Goal: Task Accomplishment & Management: Use online tool/utility

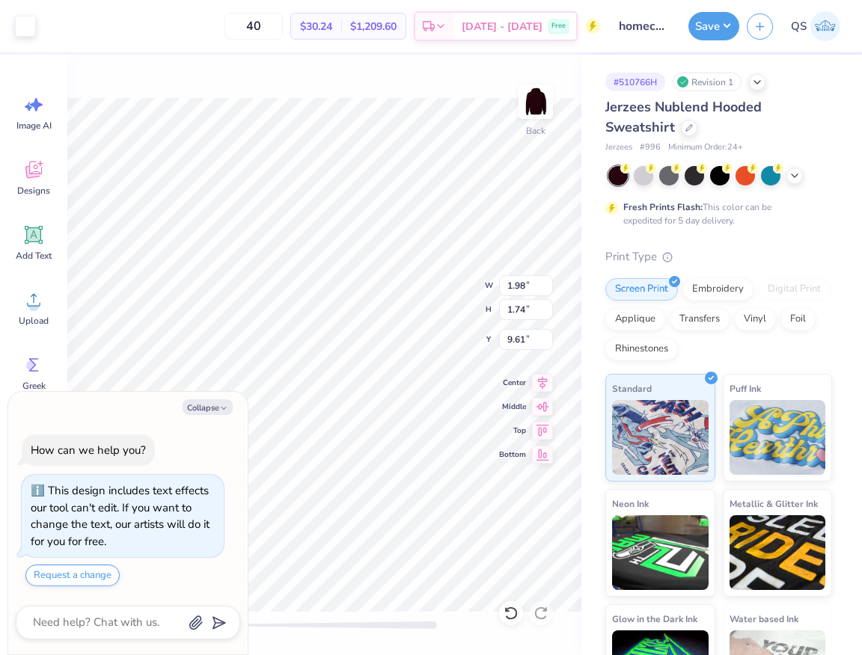
type textarea "x"
type input "8.24"
type input "2.48"
type input "9.62"
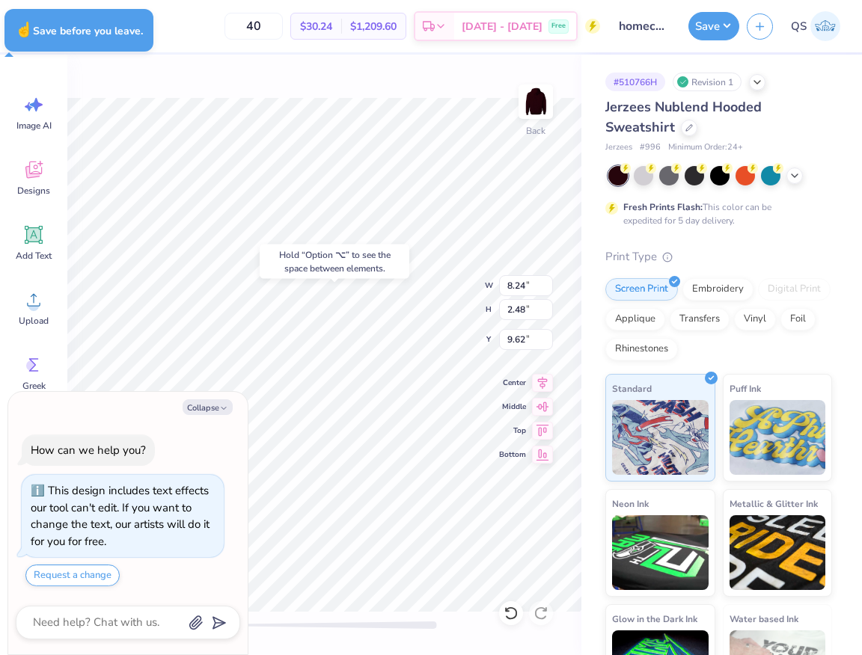
type textarea "x"
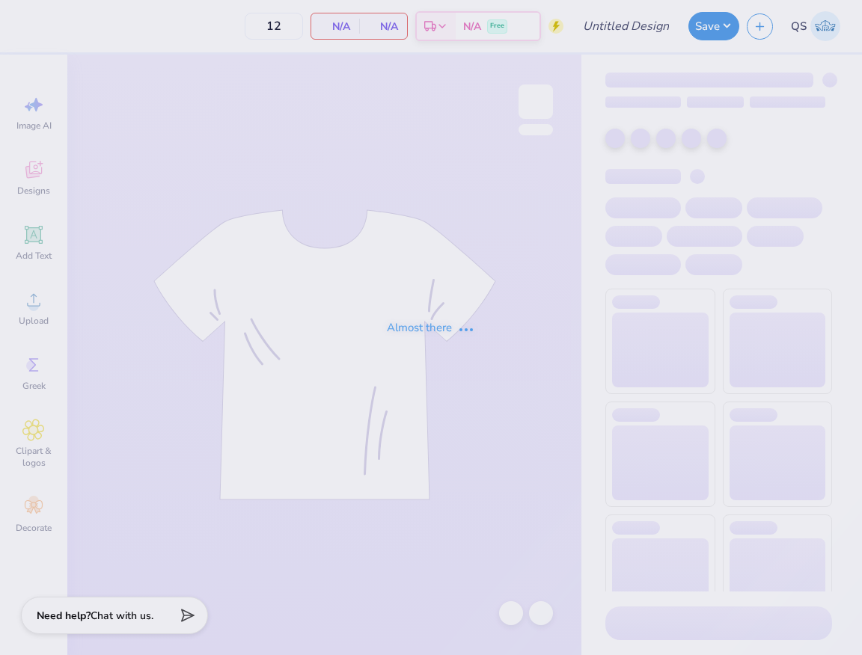
type input "homecoming 2"
type input "40"
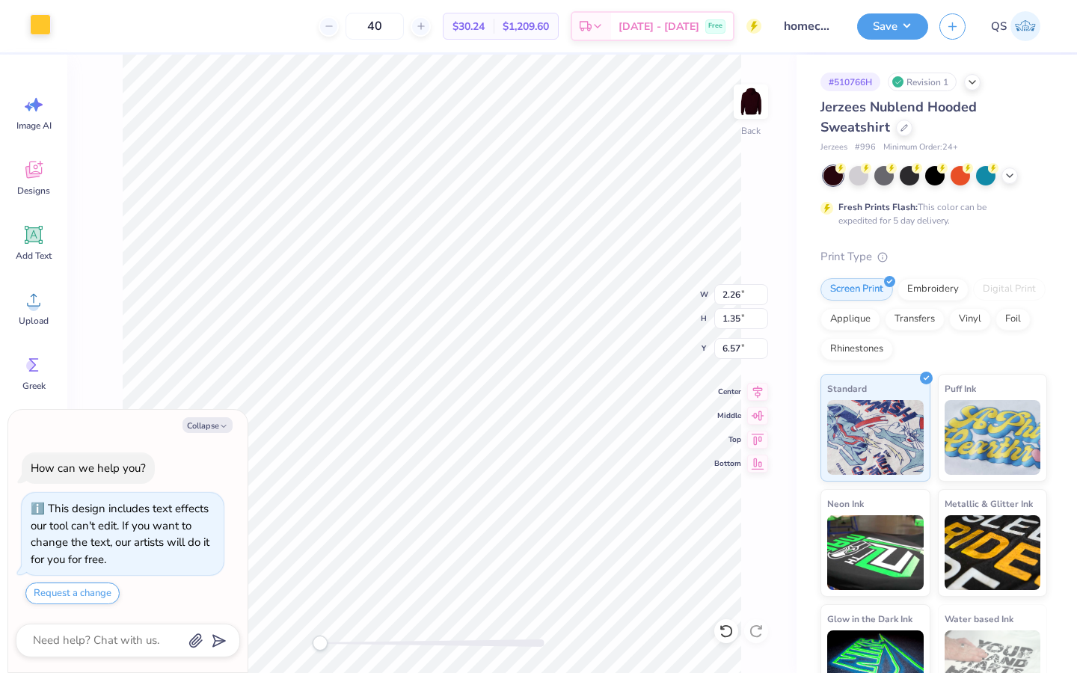
click at [41, 31] on div at bounding box center [40, 24] width 21 height 21
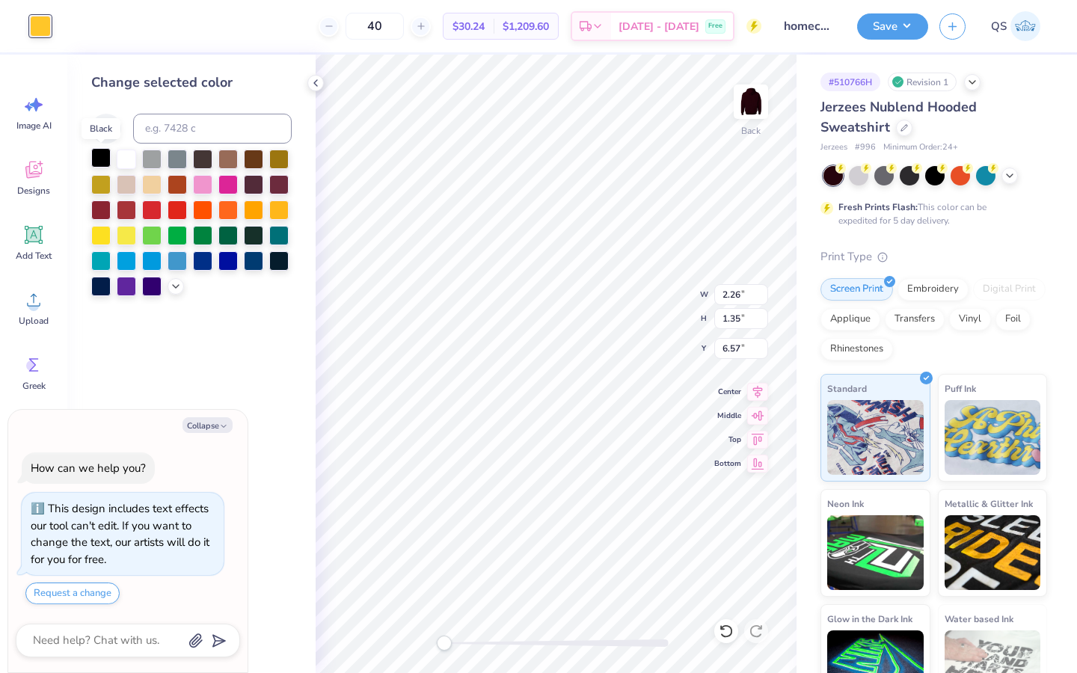
click at [100, 158] on div at bounding box center [100, 157] width 19 height 19
click at [162, 281] on div at bounding box center [151, 284] width 19 height 19
click at [168, 284] on div at bounding box center [176, 285] width 16 height 16
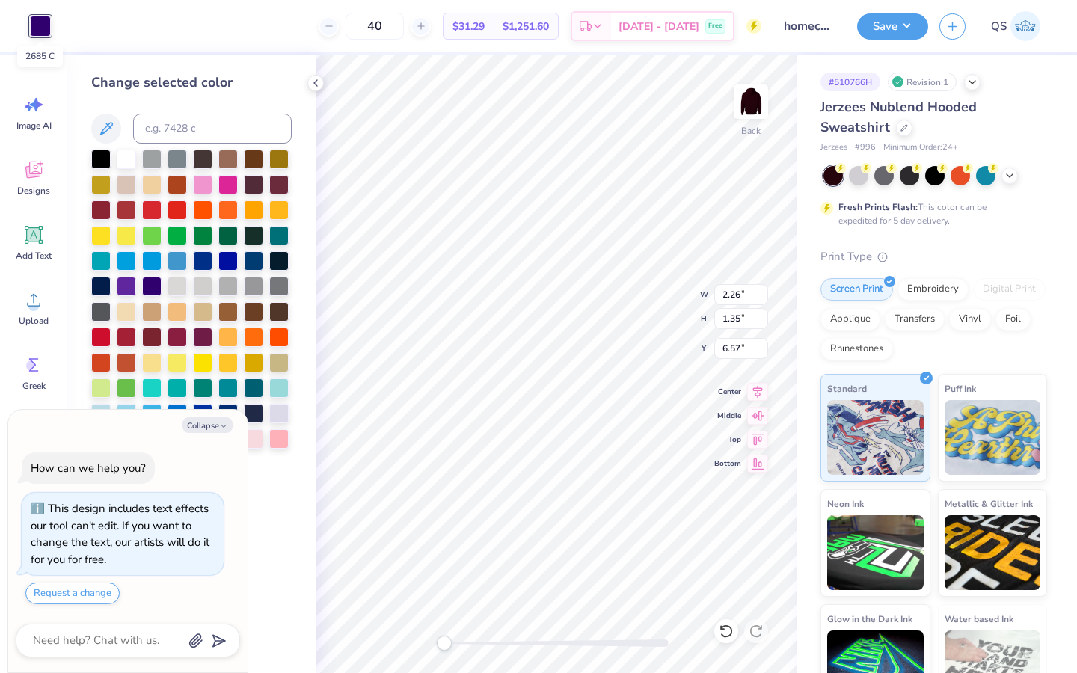
click at [44, 29] on div at bounding box center [40, 26] width 21 height 21
click at [128, 155] on div at bounding box center [126, 157] width 19 height 19
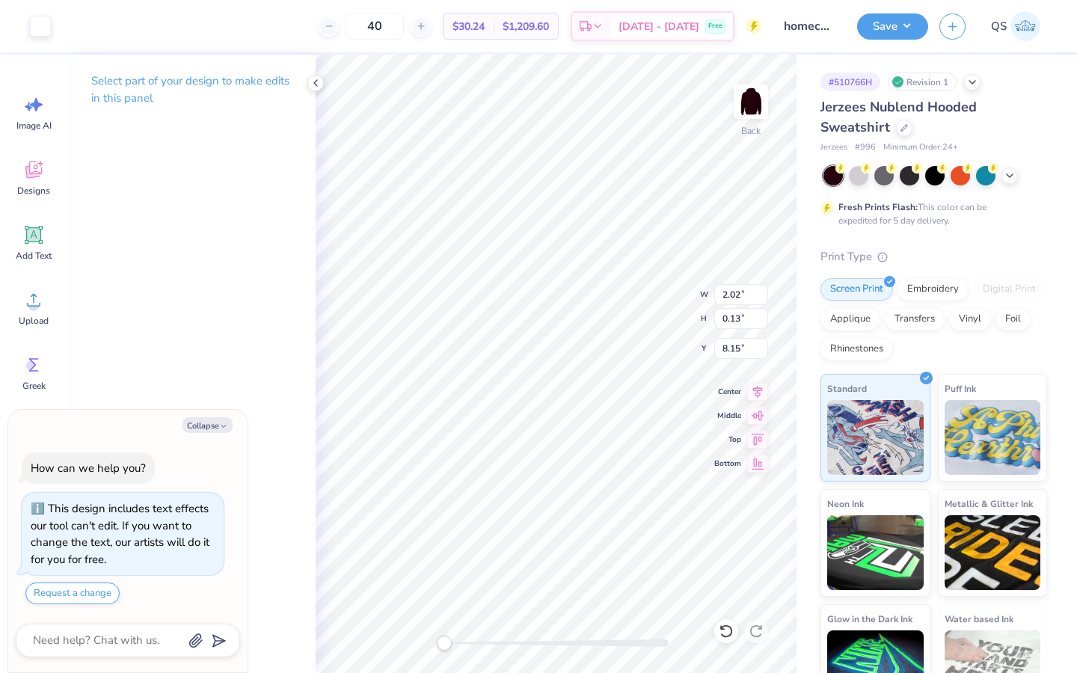
click at [135, 625] on div at bounding box center [128, 641] width 224 height 34
click at [135, 639] on textarea at bounding box center [107, 641] width 152 height 20
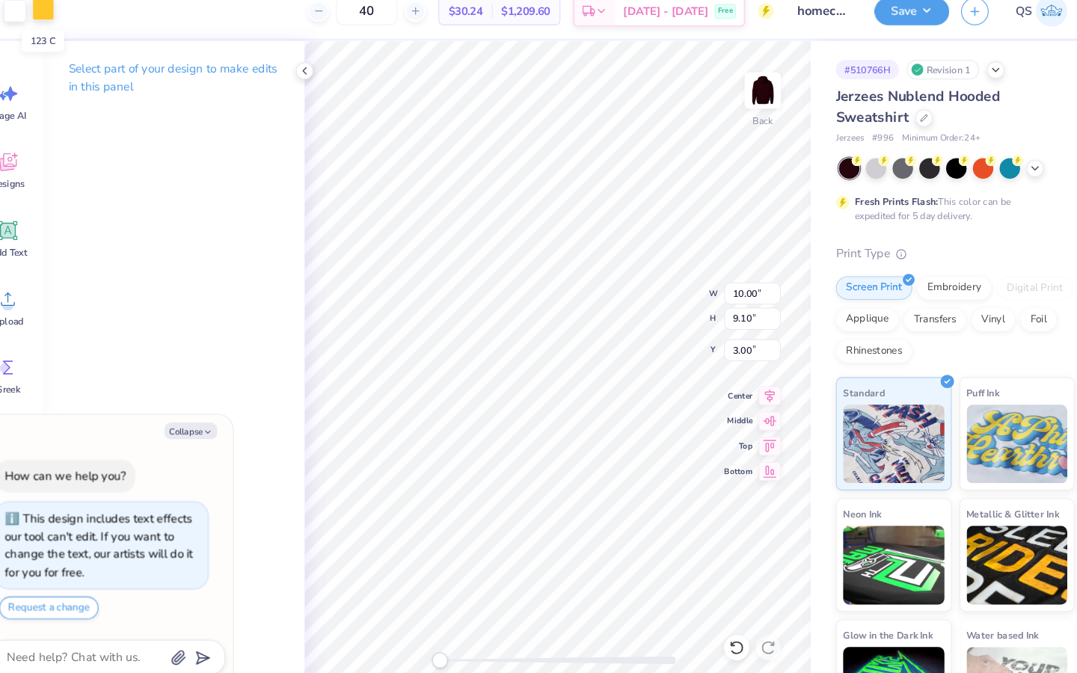
click at [65, 26] on div at bounding box center [67, 24] width 21 height 21
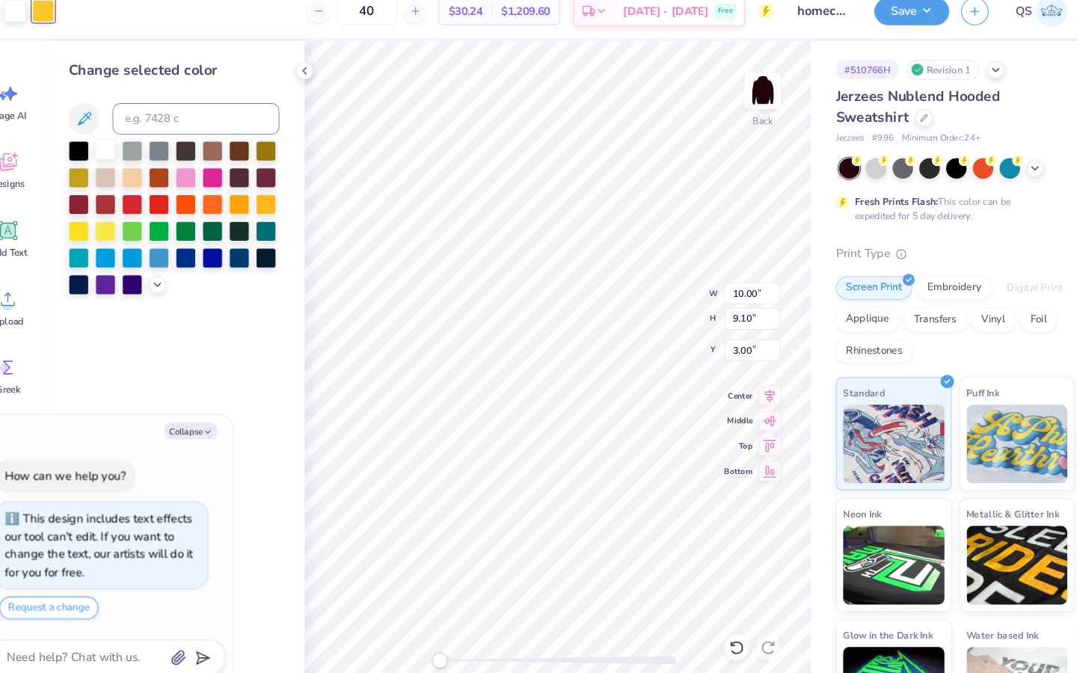
click at [129, 159] on div at bounding box center [126, 157] width 19 height 19
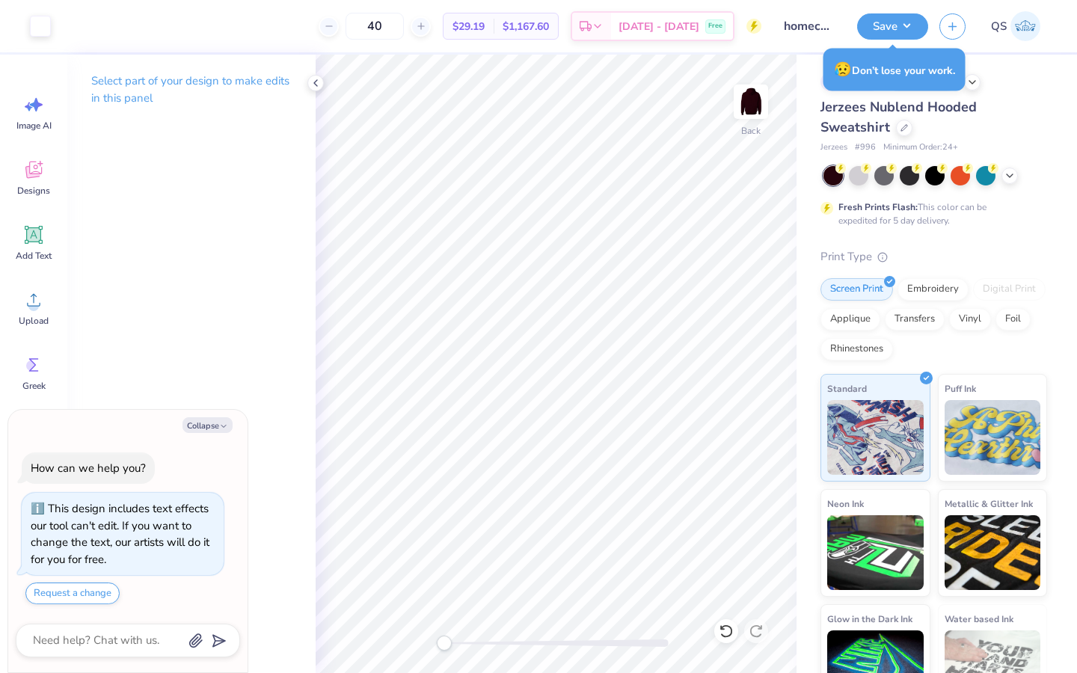
type textarea "x"
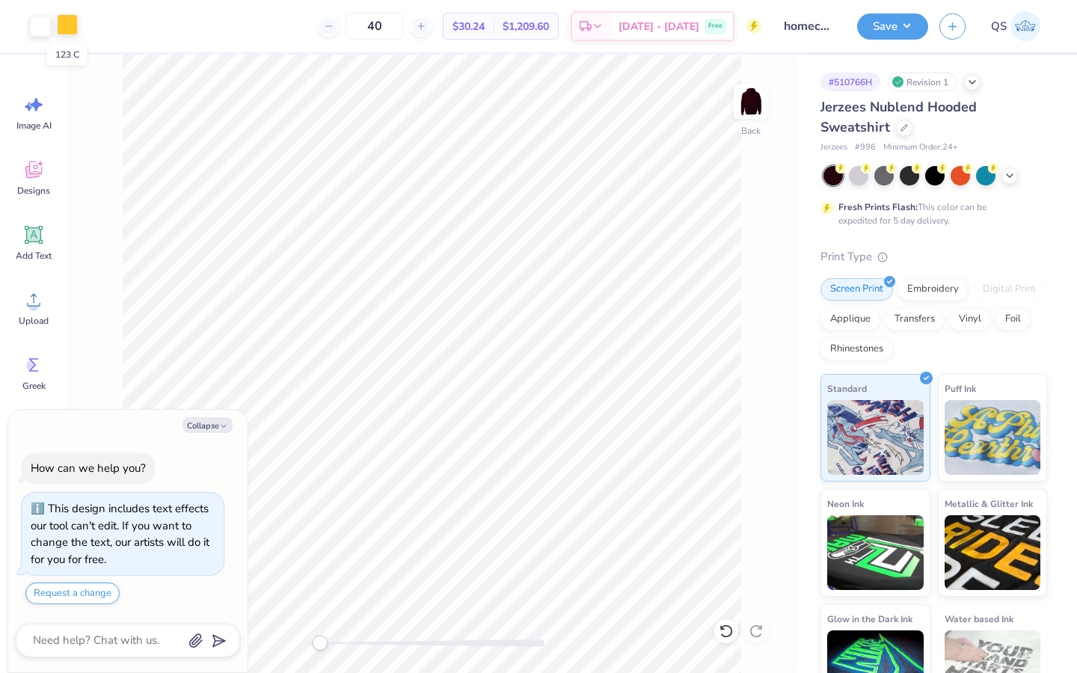
click at [66, 30] on div at bounding box center [67, 24] width 21 height 21
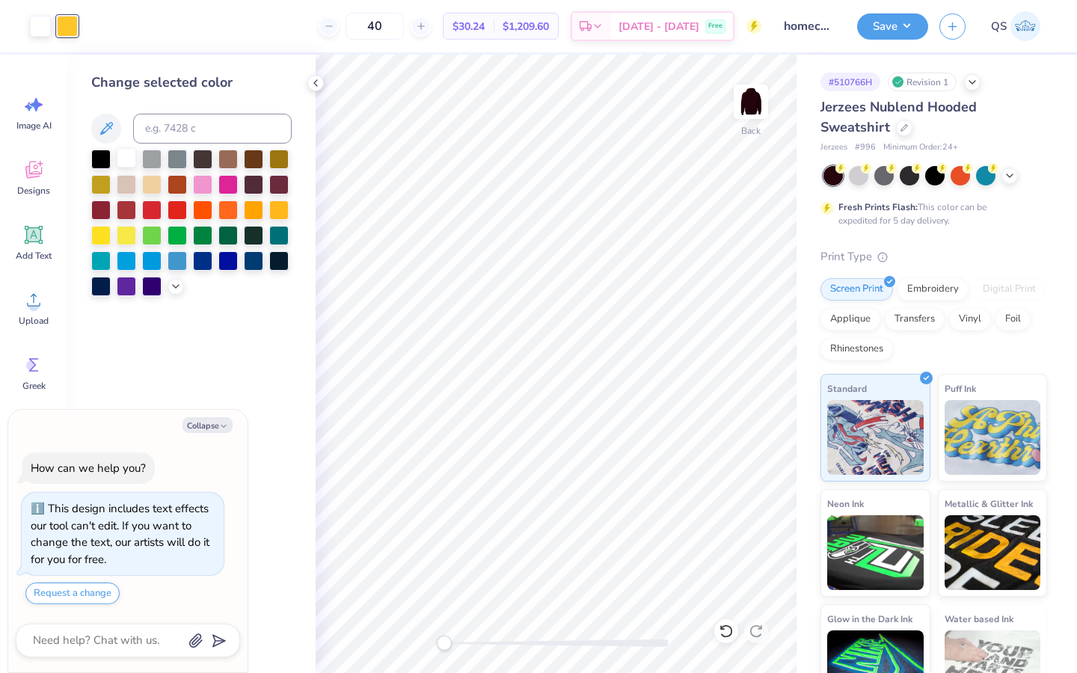
click at [126, 159] on div at bounding box center [126, 157] width 19 height 19
click at [861, 31] on button "Save" at bounding box center [892, 24] width 71 height 26
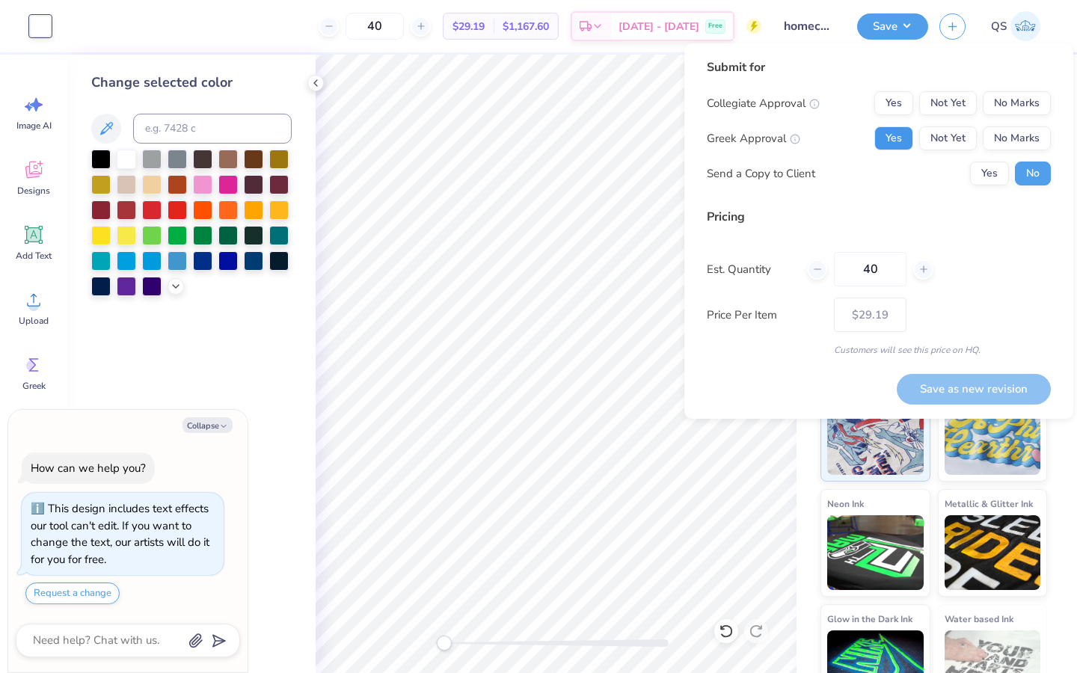
click at [861, 138] on button "Yes" at bounding box center [894, 138] width 39 height 24
click at [861, 103] on button "No Marks" at bounding box center [1017, 103] width 68 height 24
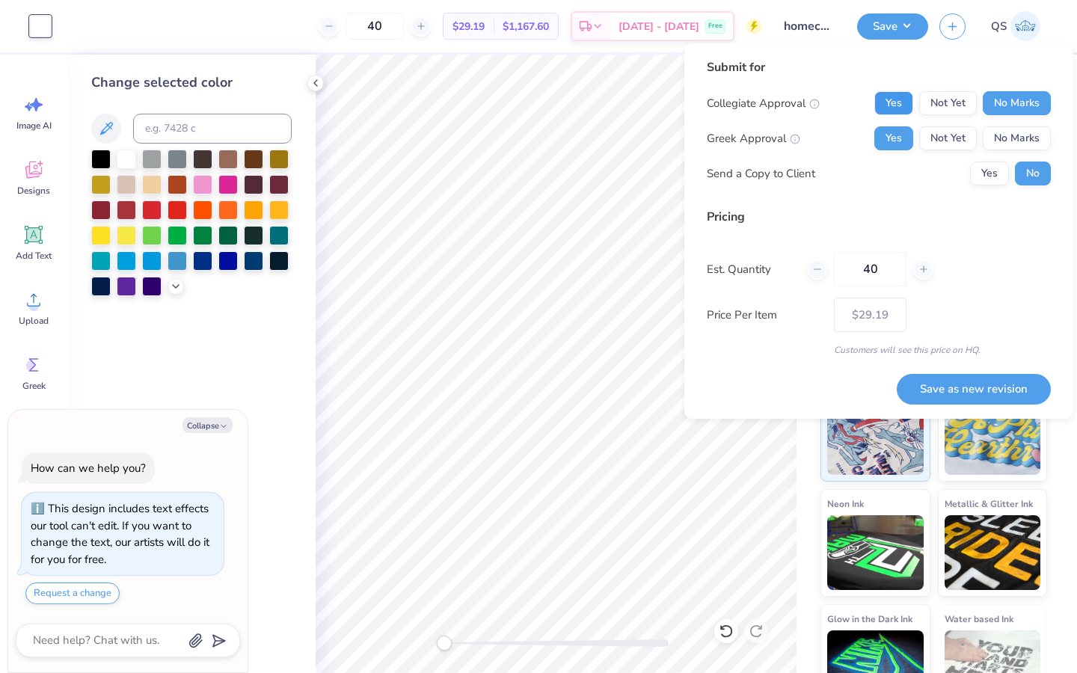
click at [861, 107] on button "Yes" at bounding box center [894, 103] width 39 height 24
click at [861, 384] on button "Save as new revision" at bounding box center [974, 389] width 154 height 31
type textarea "x"
type input "– –"
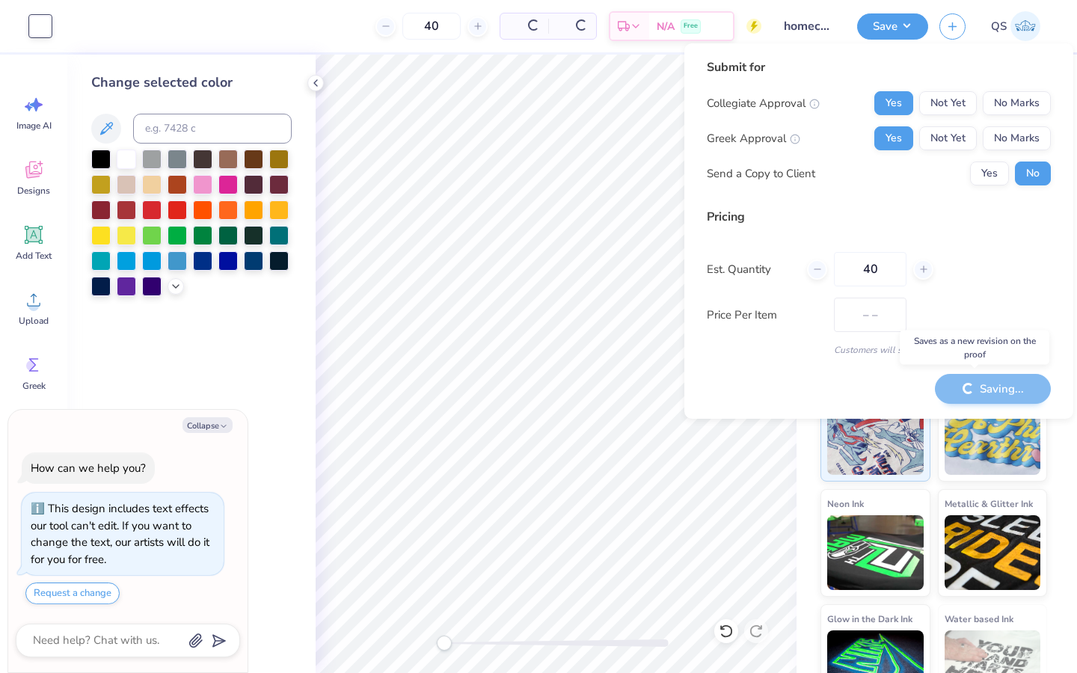
type textarea "x"
type input "$29.19"
type textarea "x"
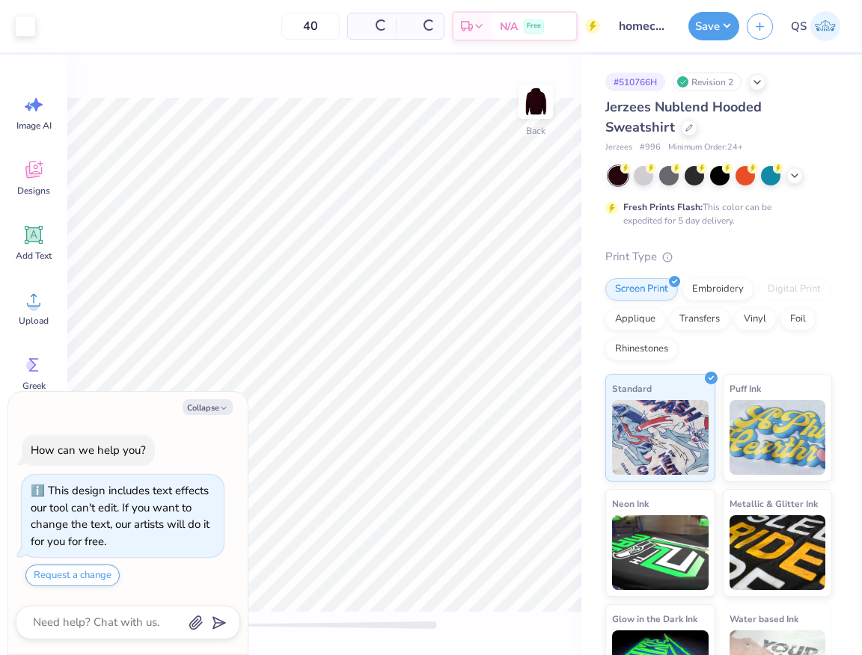
type textarea "x"
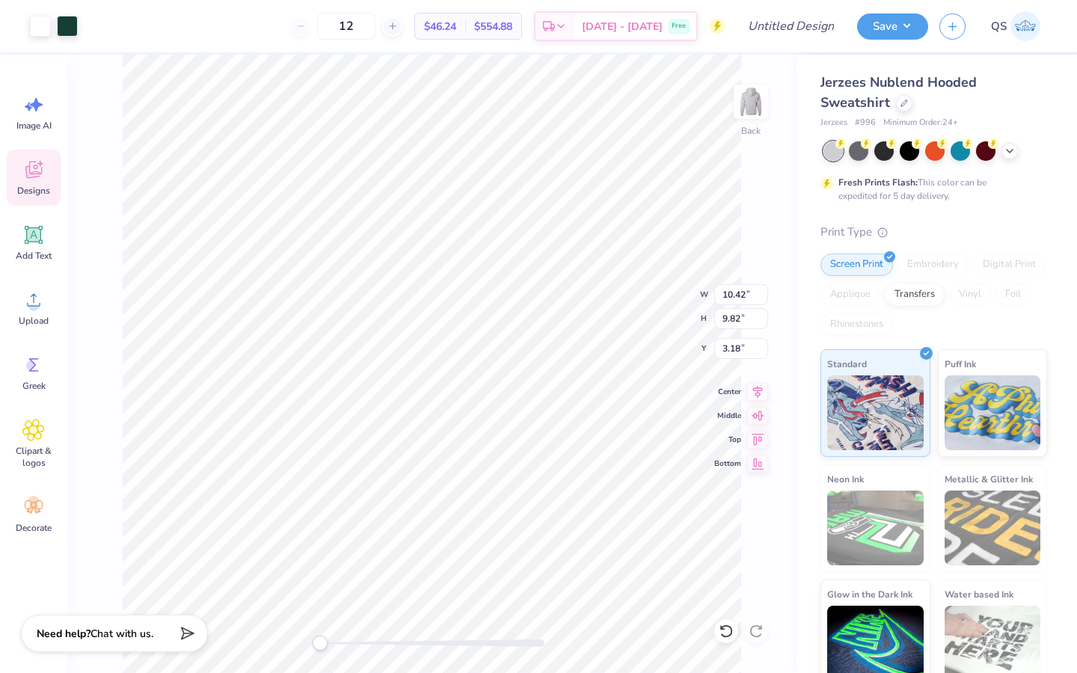
type input "3.53"
type input "11.95"
type input "11.27"
type input "3.48"
type input "13.77"
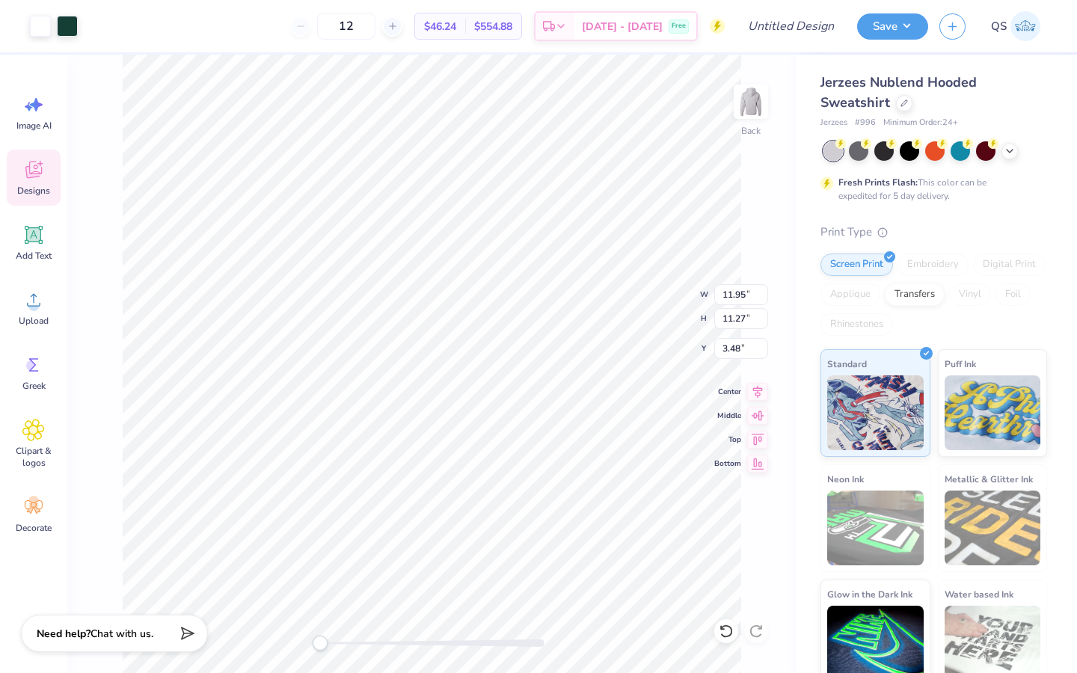
type input "12.99"
type input "1.76"
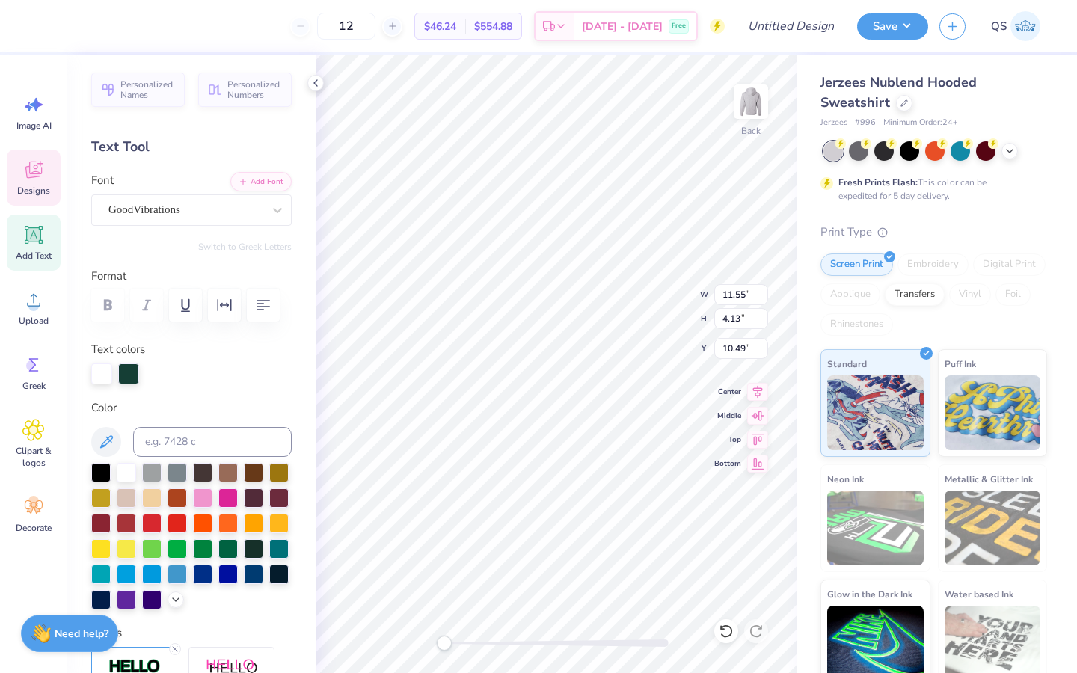
scroll to position [0, 1]
type input "13.52"
type input "2.64"
type input "2.84"
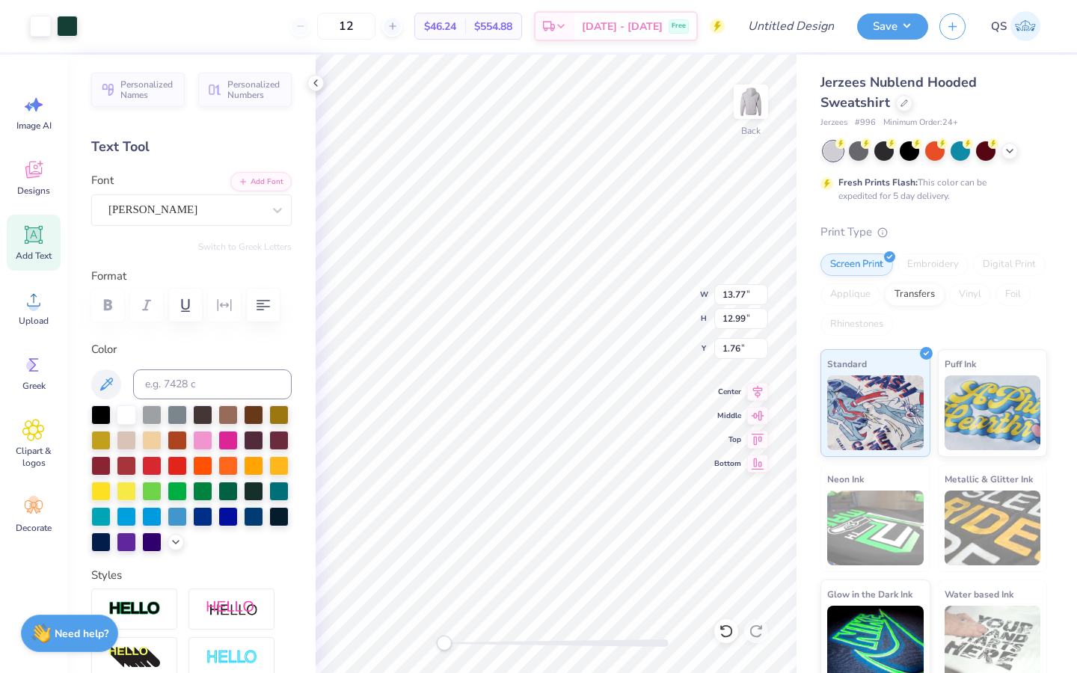
type input "14.09"
type input "13.29"
type input "1.46"
type input "14.62"
type input "13.79"
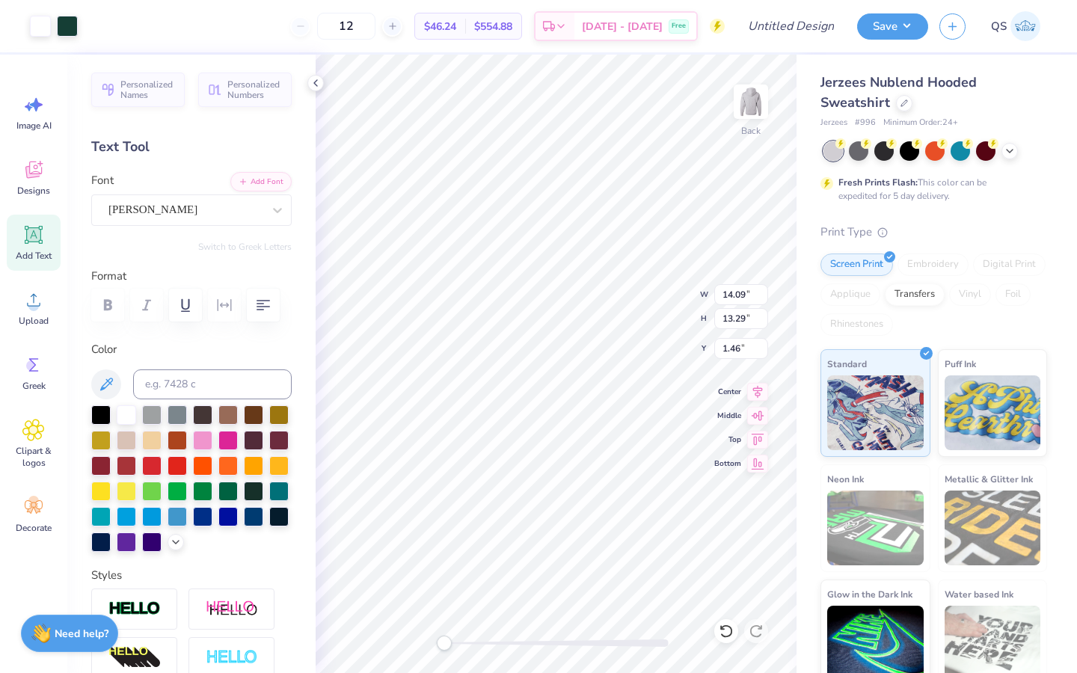
type input "1.47"
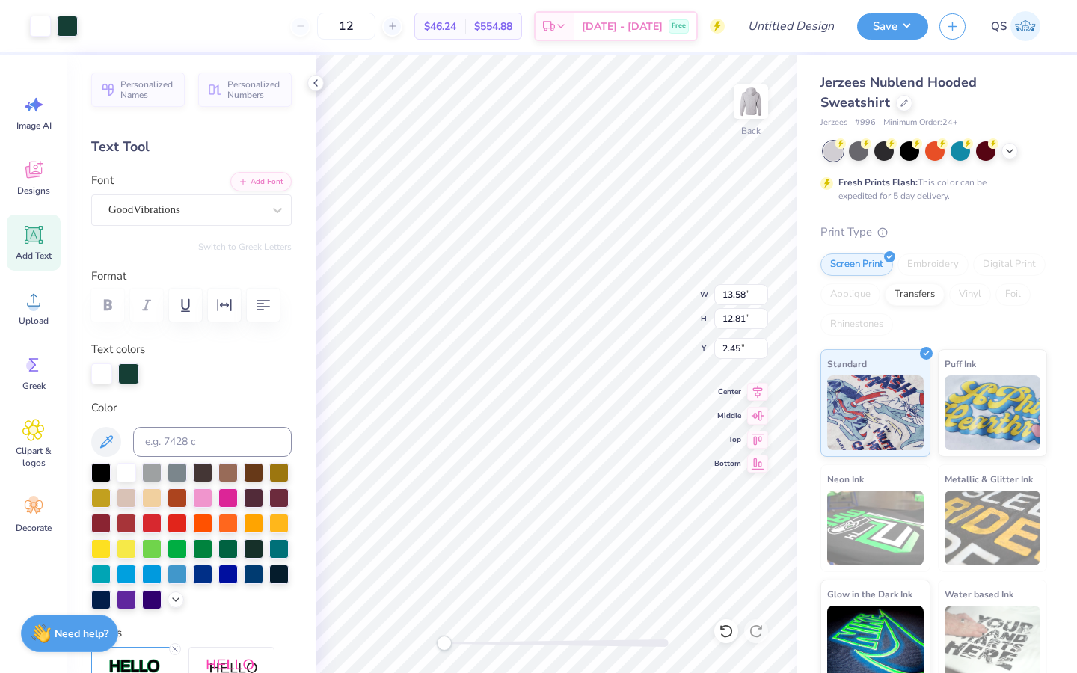
type input "13.58"
type input "12.81"
type input "1.60"
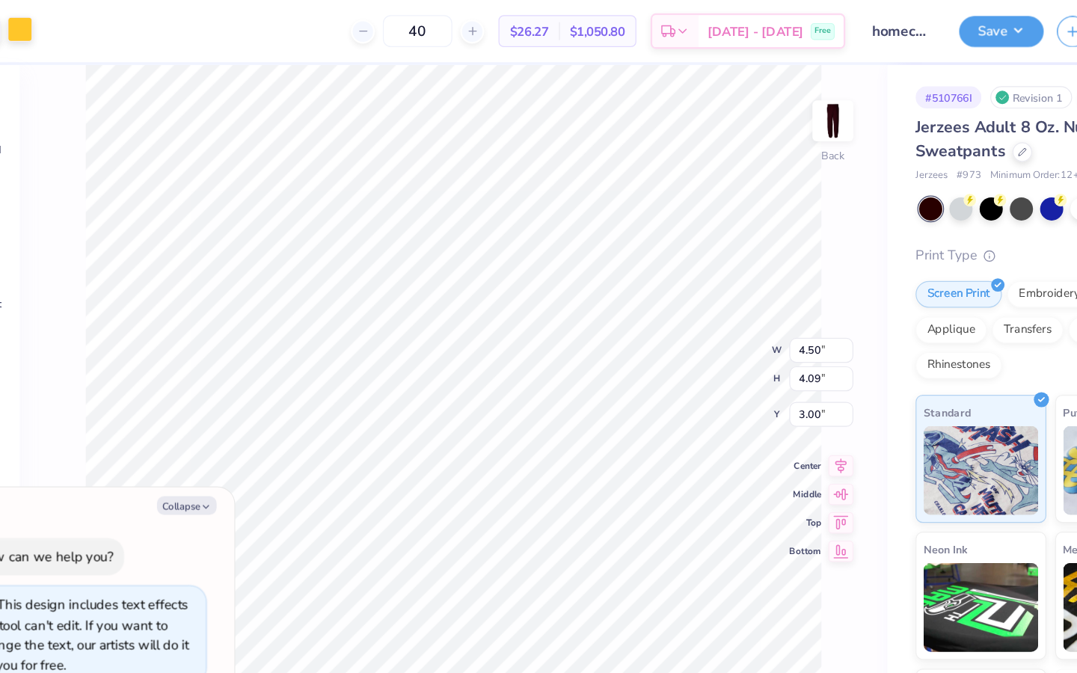
click at [66, 24] on div at bounding box center [67, 24] width 21 height 21
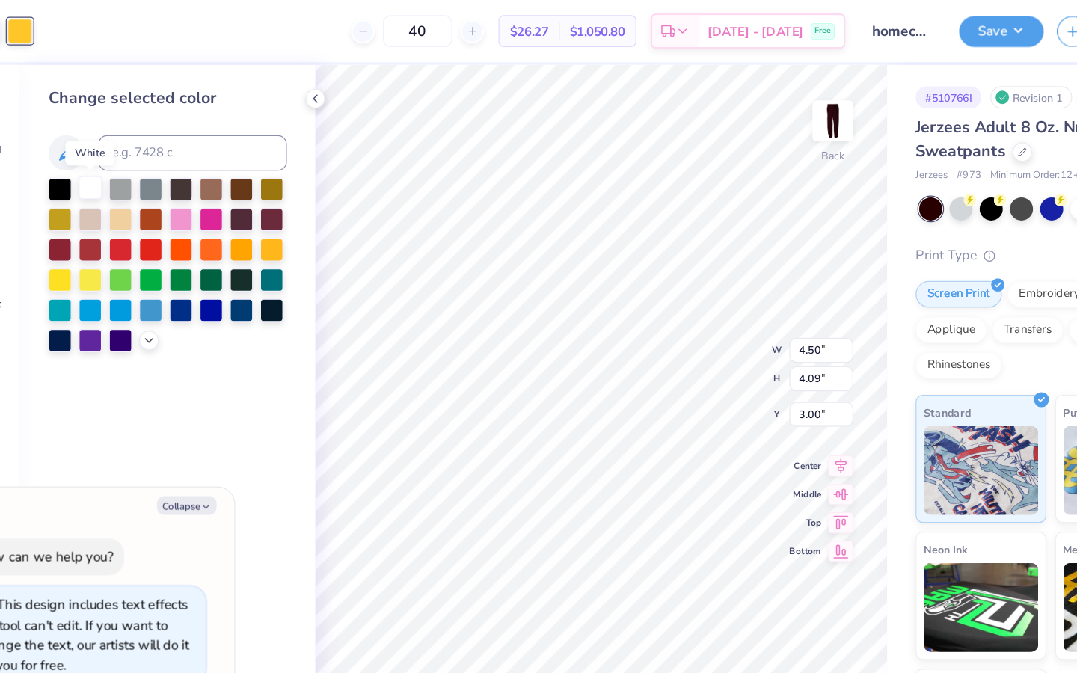
click at [124, 153] on div at bounding box center [126, 157] width 19 height 19
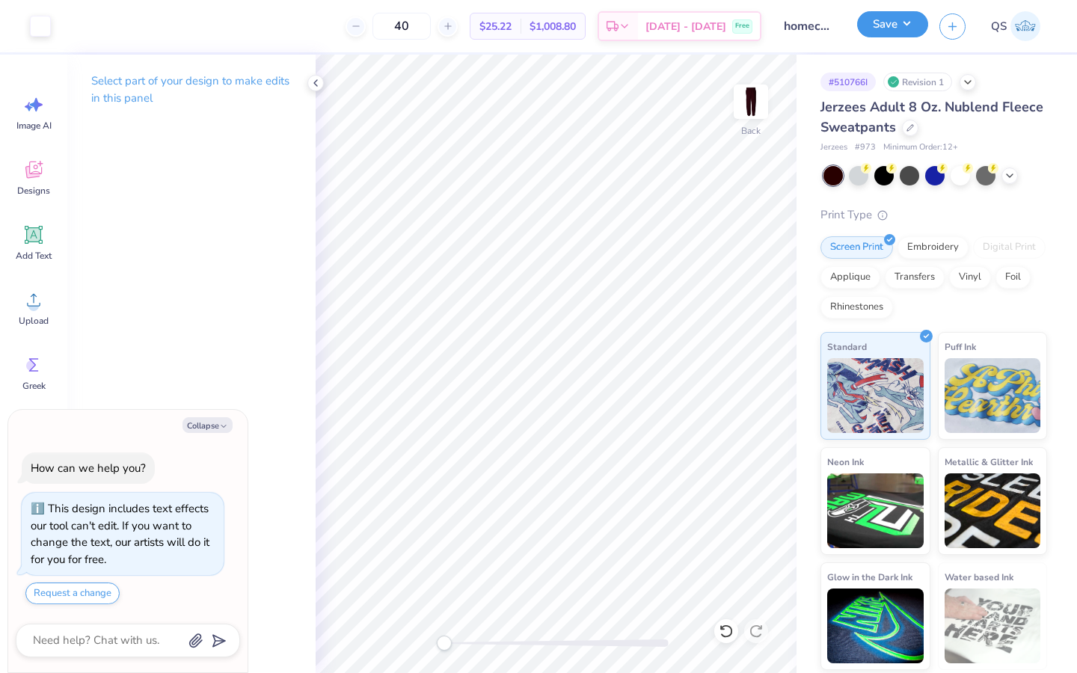
click at [861, 22] on button "Save" at bounding box center [892, 24] width 71 height 26
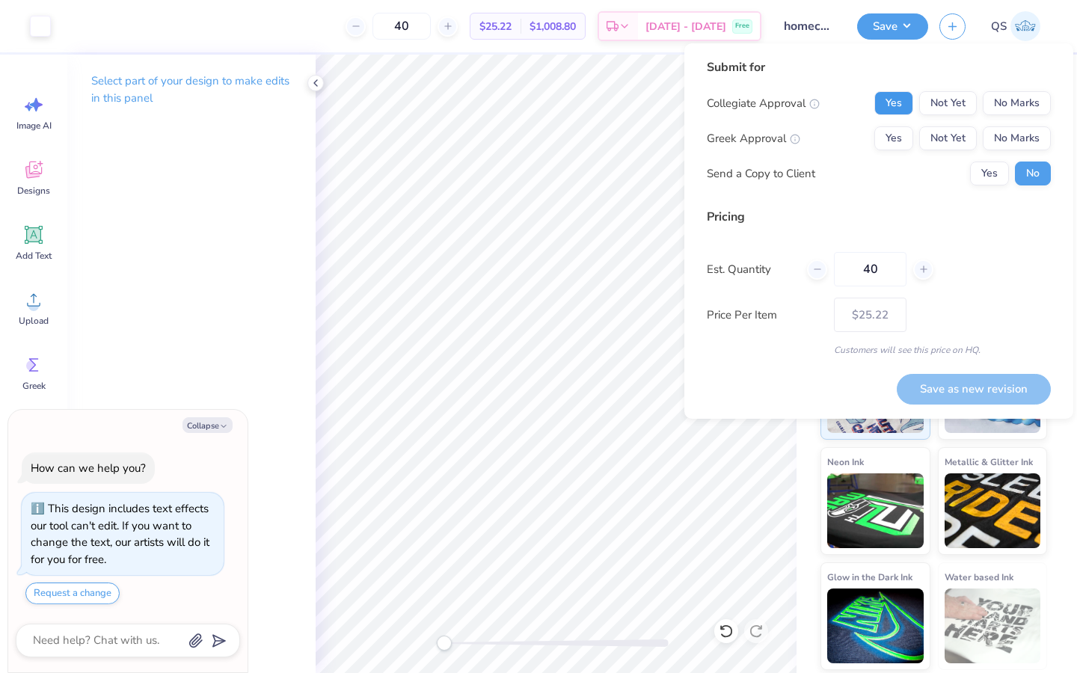
click at [861, 106] on button "Yes" at bounding box center [894, 103] width 39 height 24
click at [861, 140] on button "Yes" at bounding box center [894, 138] width 39 height 24
click at [861, 390] on button "Save as new revision" at bounding box center [974, 389] width 154 height 31
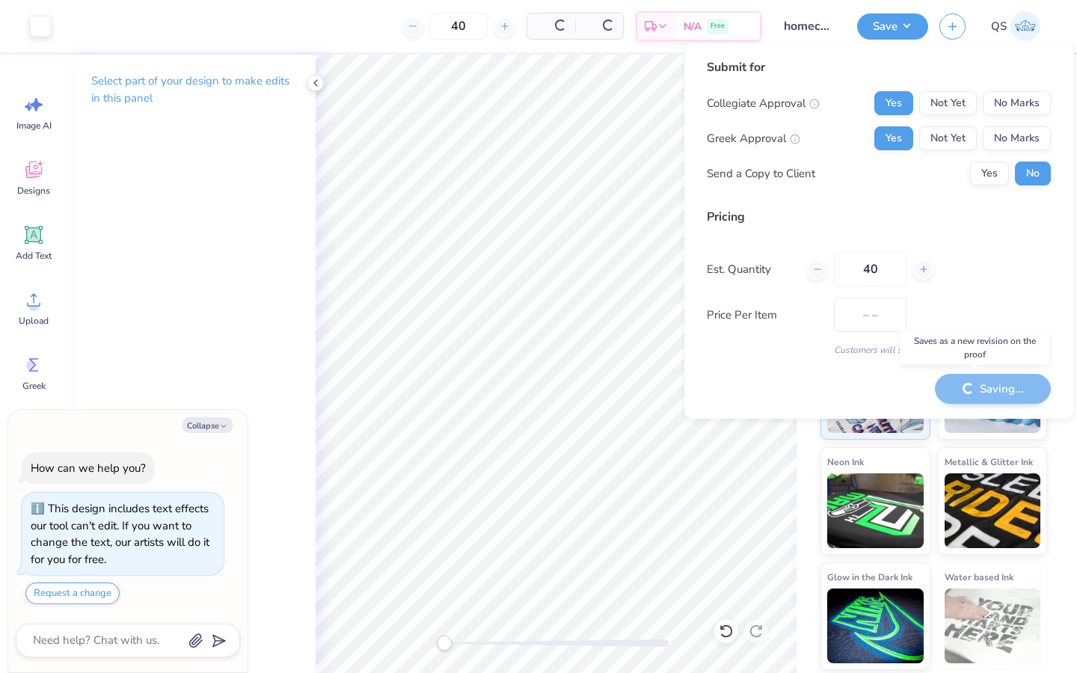
type textarea "x"
type input "– –"
type textarea "x"
type input "$25.22"
type textarea "x"
